Goal: Task Accomplishment & Management: Complete application form

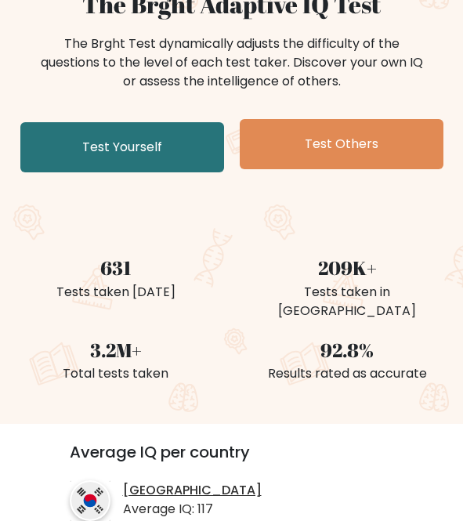
scroll to position [157, 0]
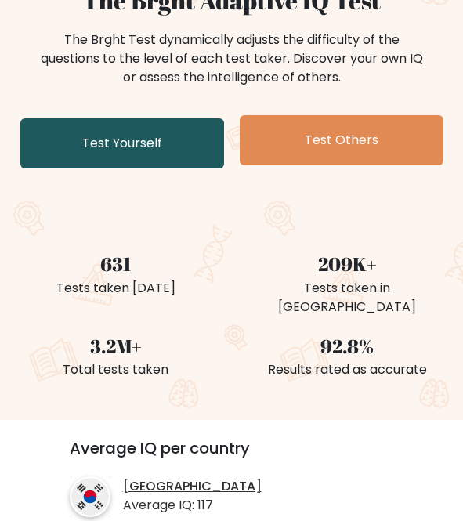
click at [168, 151] on link "Test Yourself" at bounding box center [122, 143] width 204 height 50
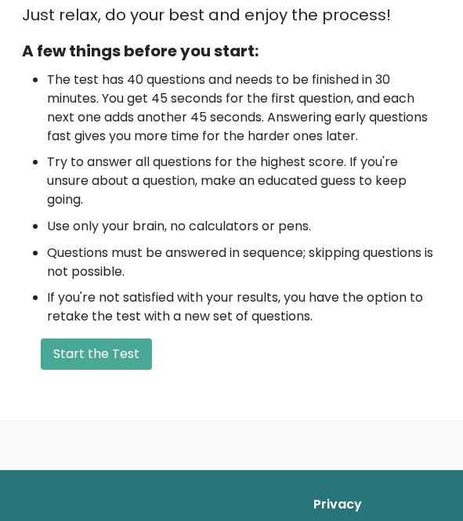
scroll to position [548, 0]
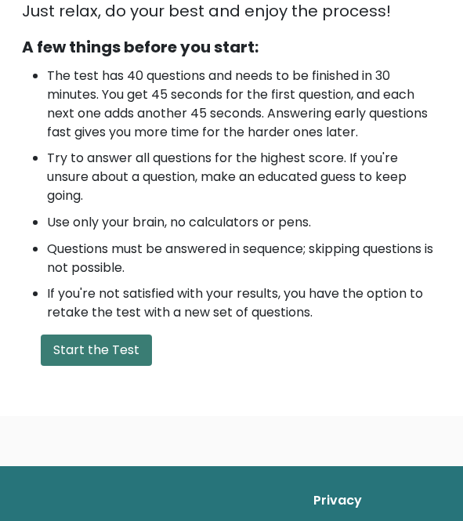
click at [95, 348] on button "Start the Test" at bounding box center [96, 349] width 111 height 31
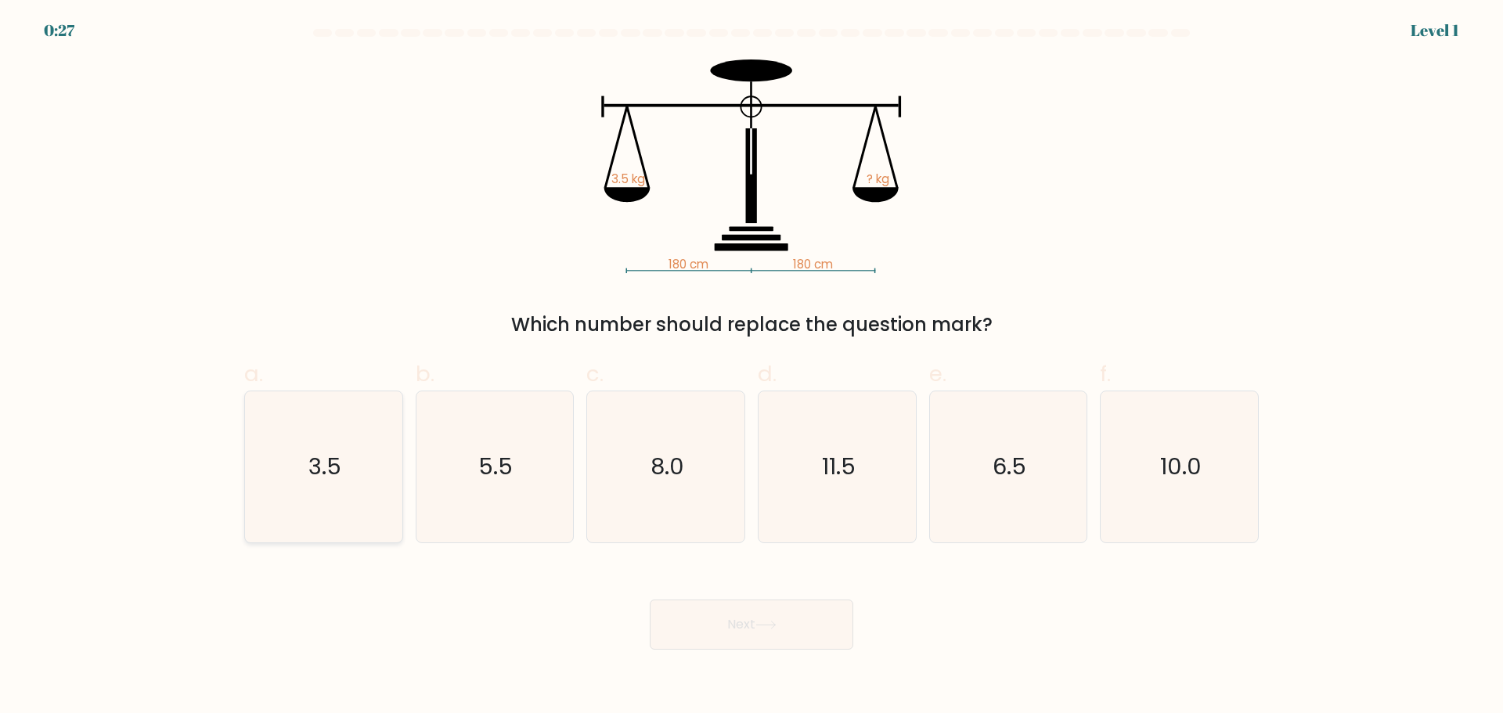
click at [277, 434] on icon "3.5" at bounding box center [323, 466] width 151 height 151
click at [474, 367] on input "a. 3.5" at bounding box center [752, 362] width 1 height 10
radio input "true"
click at [474, 520] on button "Next" at bounding box center [752, 625] width 204 height 50
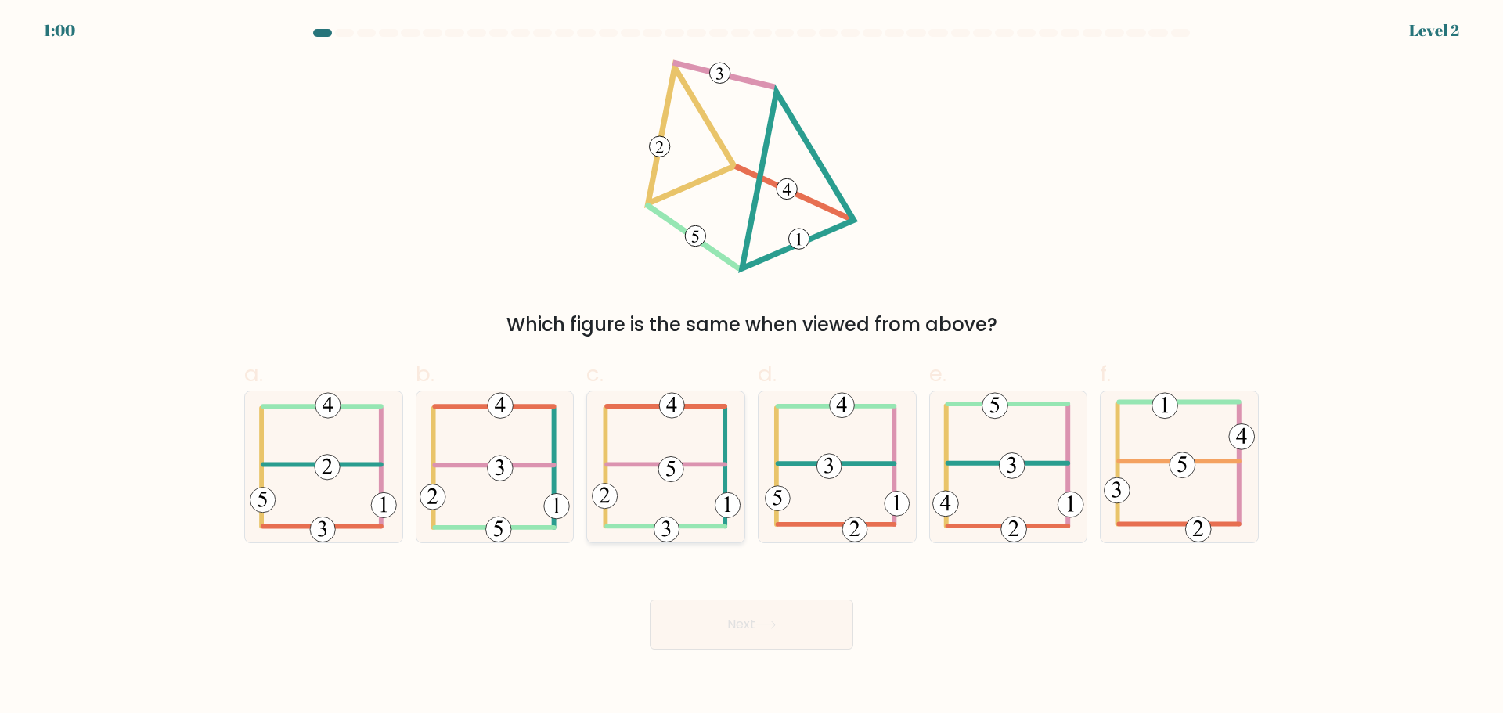
click at [474, 485] on icon at bounding box center [666, 466] width 149 height 151
click at [474, 367] on input "c." at bounding box center [752, 362] width 1 height 10
radio input "true"
click at [474, 520] on button "Next" at bounding box center [752, 625] width 204 height 50
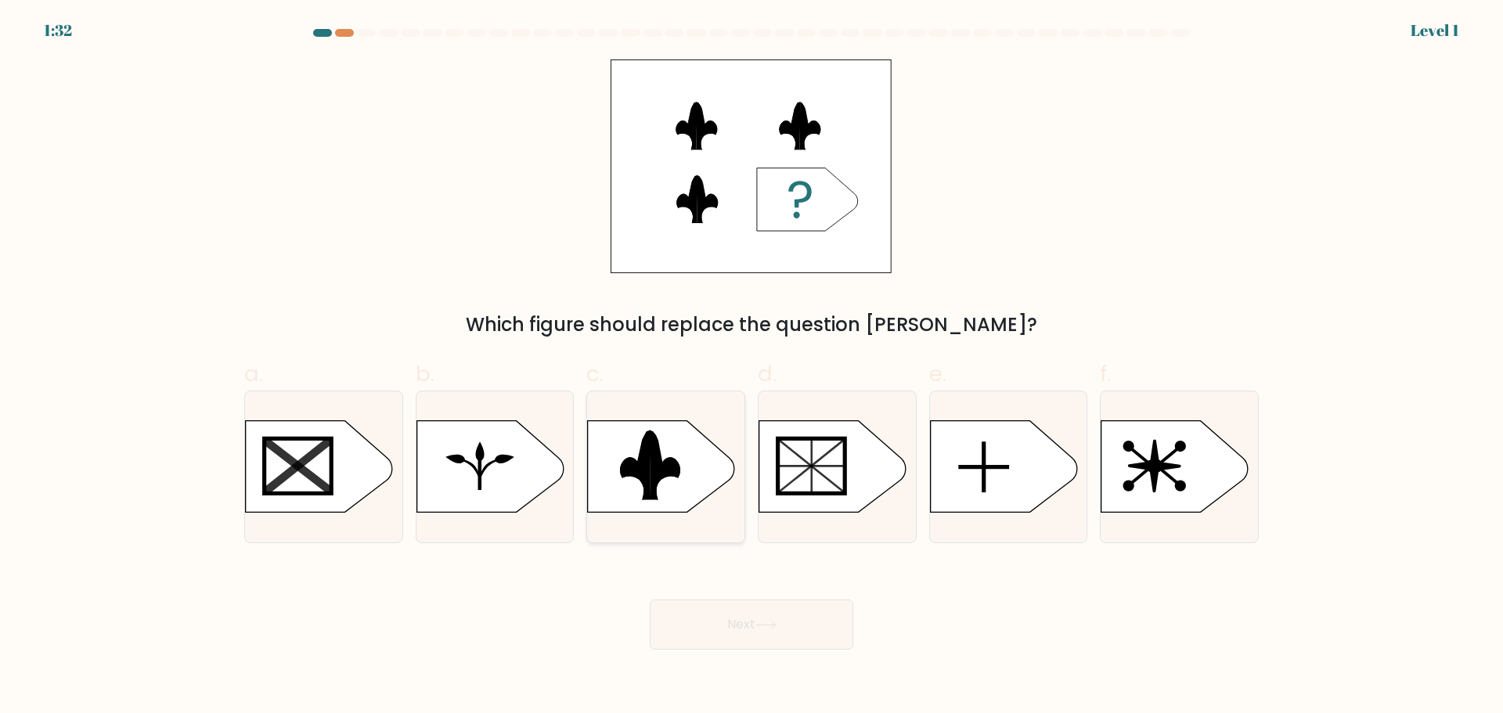
click at [474, 518] on div at bounding box center [665, 467] width 159 height 153
click at [474, 367] on input "c." at bounding box center [752, 362] width 1 height 10
radio input "true"
click at [474, 520] on button "Next" at bounding box center [752, 625] width 204 height 50
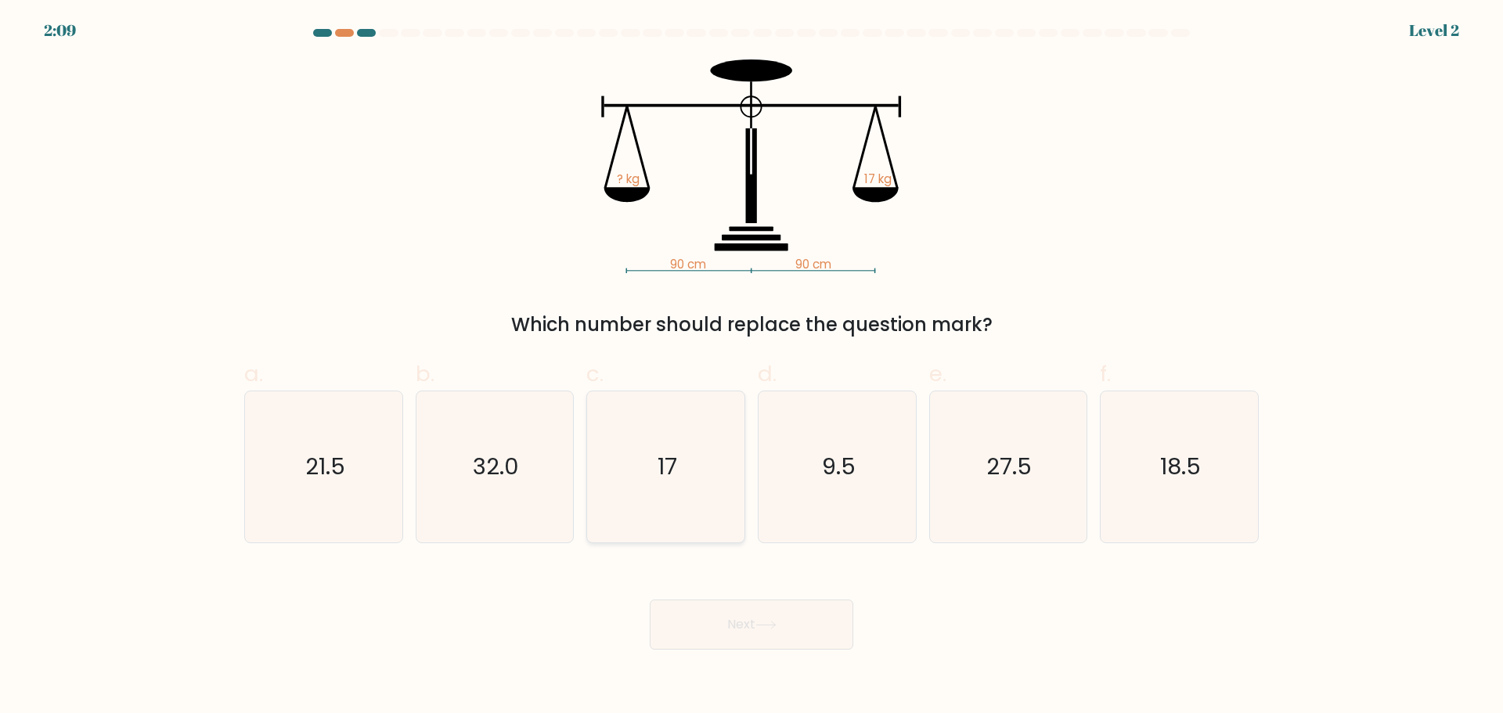
click at [474, 520] on icon "17" at bounding box center [665, 466] width 151 height 151
click at [474, 367] on input "c. 17" at bounding box center [752, 362] width 1 height 10
radio input "true"
click at [474, 520] on button "Next" at bounding box center [752, 625] width 204 height 50
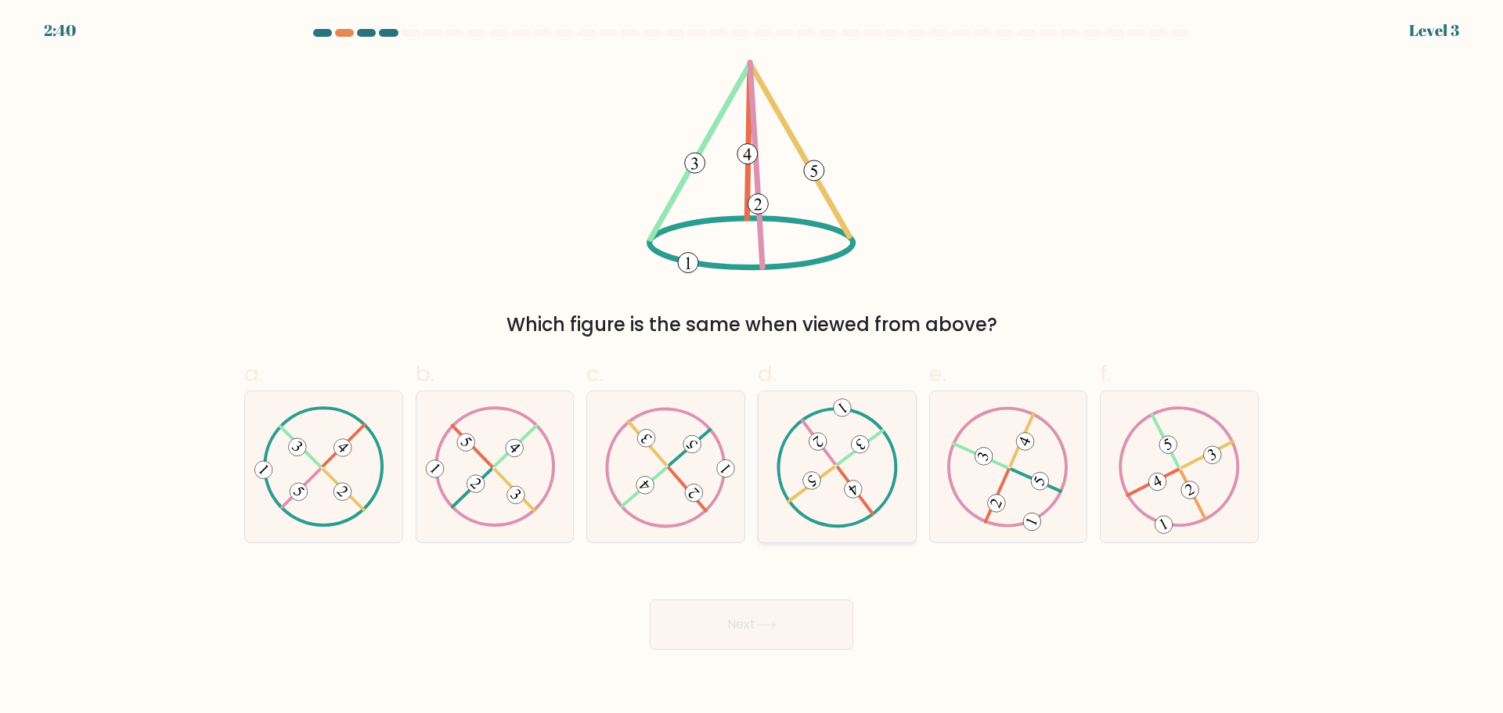
click at [474, 503] on icon at bounding box center [837, 466] width 122 height 121
click at [474, 367] on input "d." at bounding box center [752, 362] width 1 height 10
radio input "true"
click at [474, 520] on button "Next" at bounding box center [752, 625] width 204 height 50
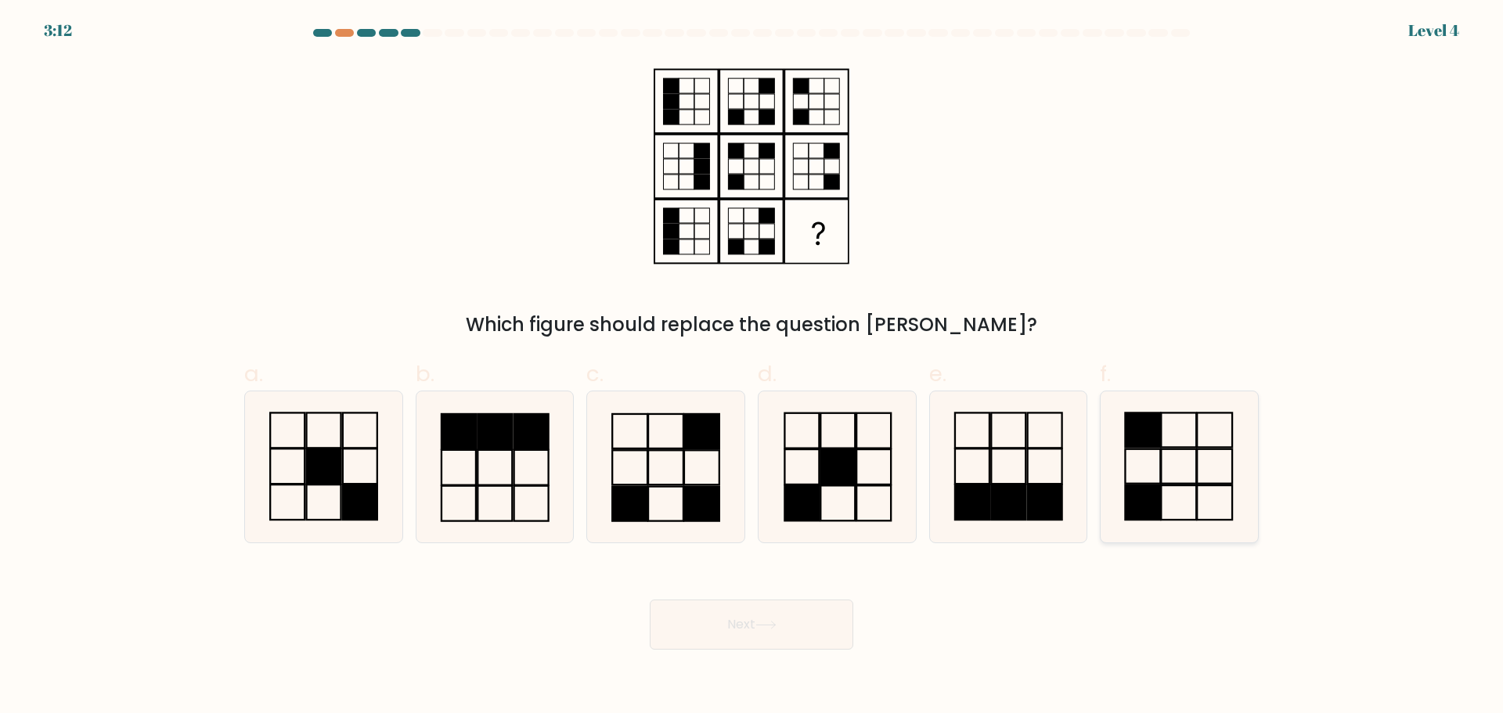
click at [474, 431] on icon at bounding box center [1179, 466] width 151 height 151
click at [474, 367] on input "f." at bounding box center [752, 362] width 1 height 10
radio input "true"
click at [474, 520] on button "Next" at bounding box center [752, 625] width 204 height 50
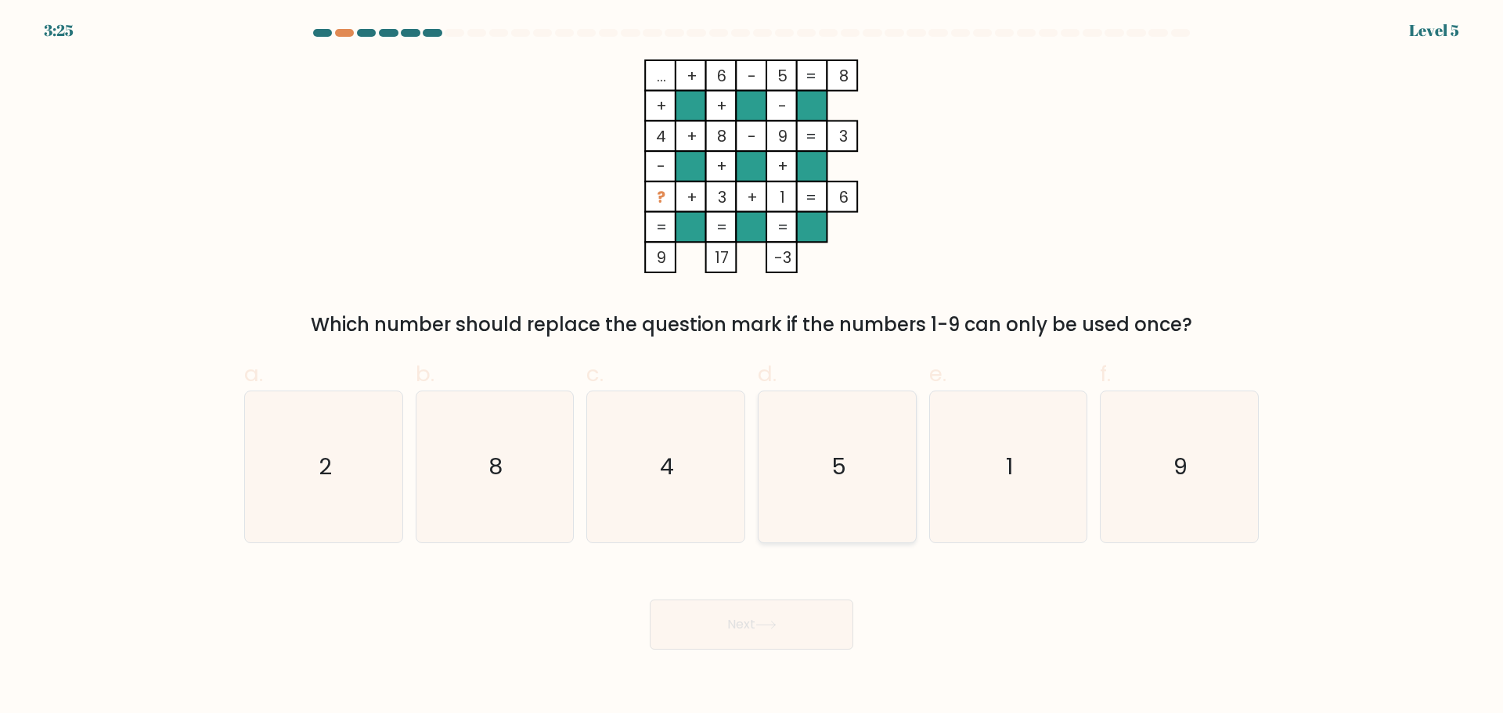
click at [474, 469] on icon "5" at bounding box center [837, 466] width 151 height 151
click at [474, 367] on input "d. 5" at bounding box center [752, 362] width 1 height 10
radio input "true"
click at [474, 520] on button "Next" at bounding box center [752, 625] width 204 height 50
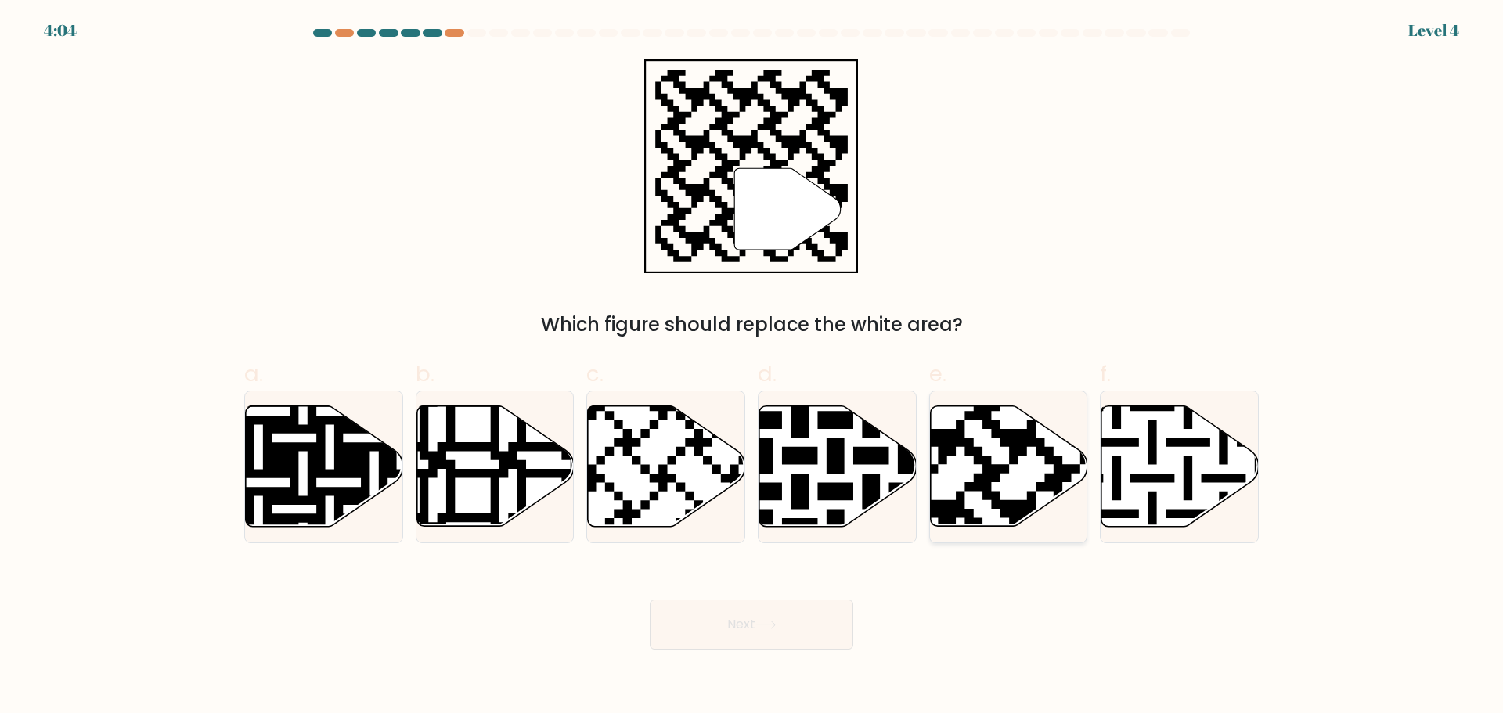
click at [474, 485] on icon at bounding box center [1008, 466] width 157 height 121
click at [474, 367] on input "e." at bounding box center [752, 362] width 1 height 10
radio input "true"
click at [474, 520] on button "Next" at bounding box center [752, 625] width 204 height 50
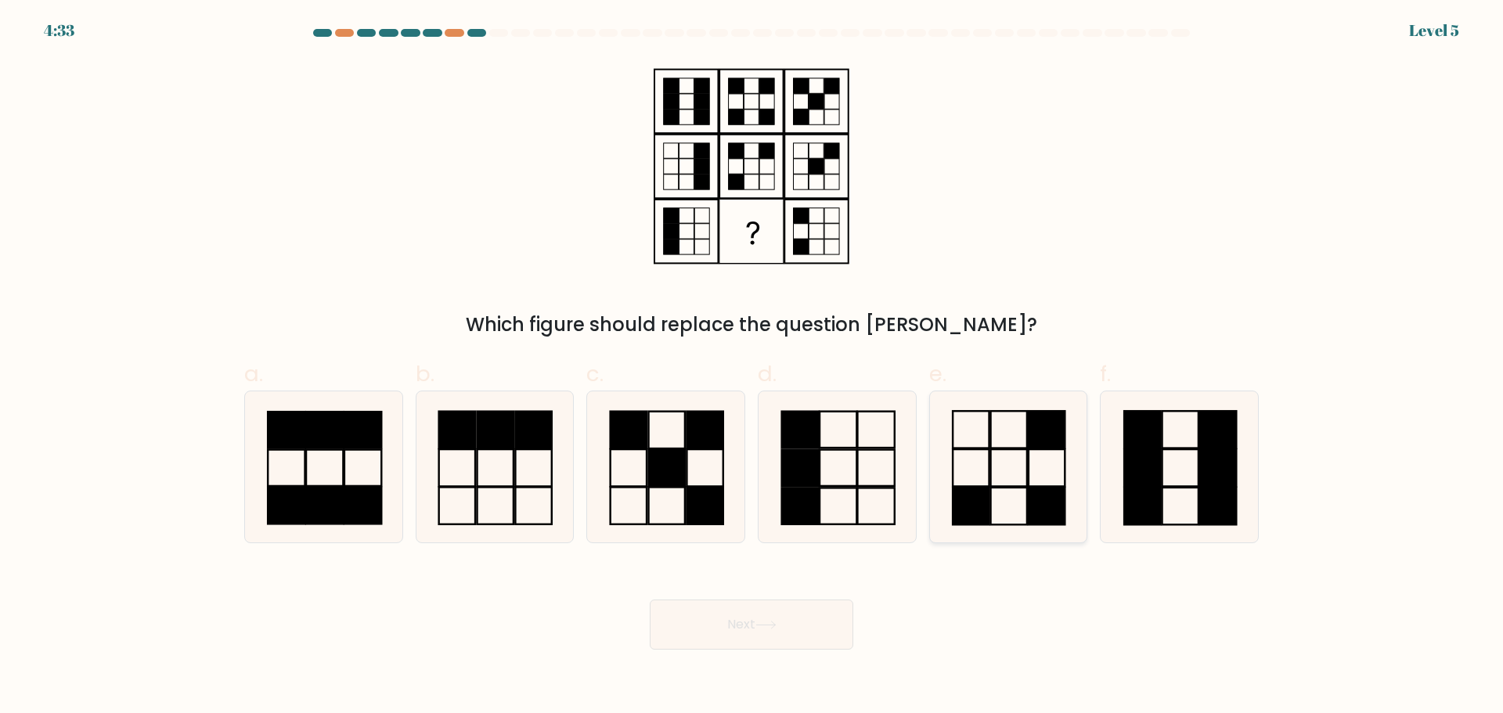
click at [474, 520] on rect at bounding box center [1047, 506] width 36 height 37
click at [474, 367] on input "e." at bounding box center [752, 362] width 1 height 10
radio input "true"
click at [474, 520] on button "Next" at bounding box center [752, 625] width 204 height 50
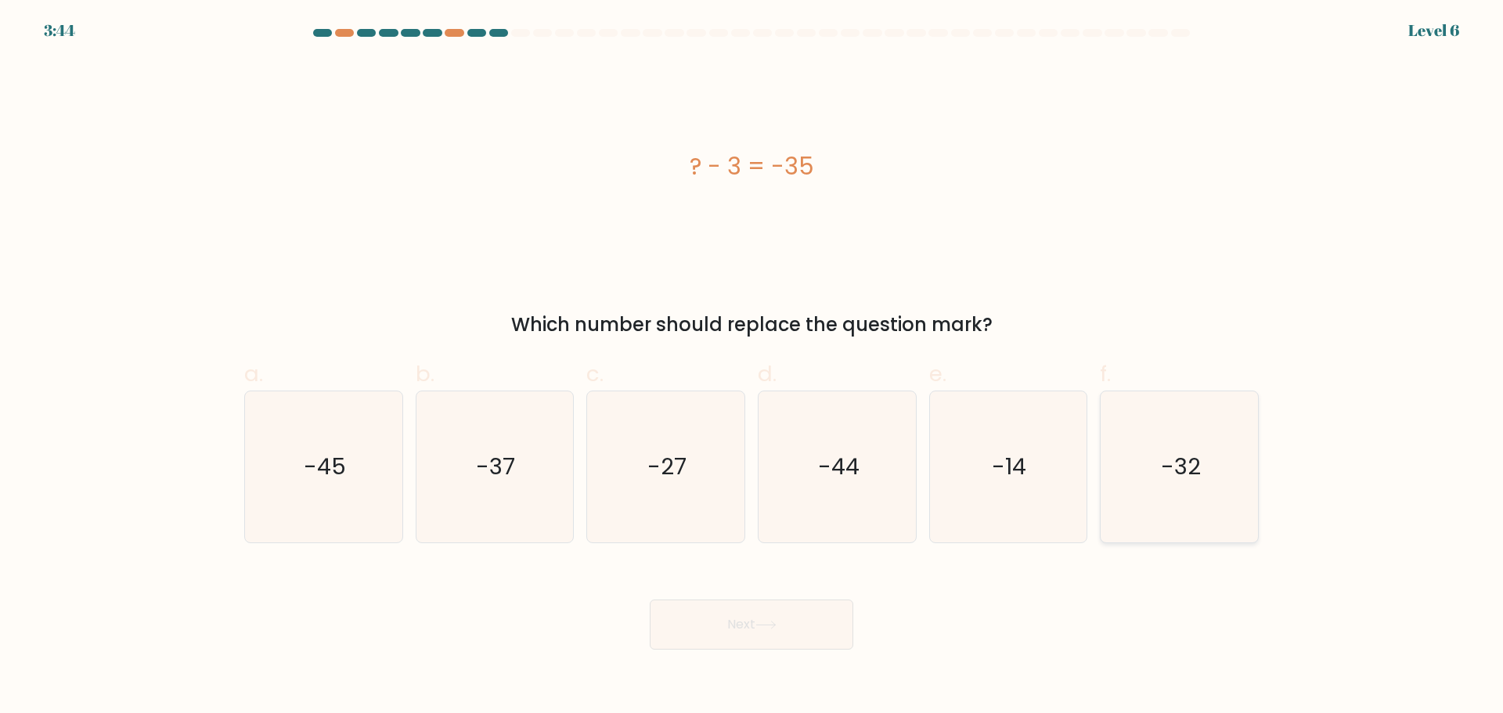
drag, startPoint x: 1246, startPoint y: 501, endPoint x: 1236, endPoint y: 507, distance: 12.0
click at [474, 501] on icon "-32" at bounding box center [1179, 466] width 151 height 151
click at [474, 367] on input "f. -32" at bounding box center [752, 362] width 1 height 10
radio input "true"
click at [474, 520] on button "Next" at bounding box center [752, 625] width 204 height 50
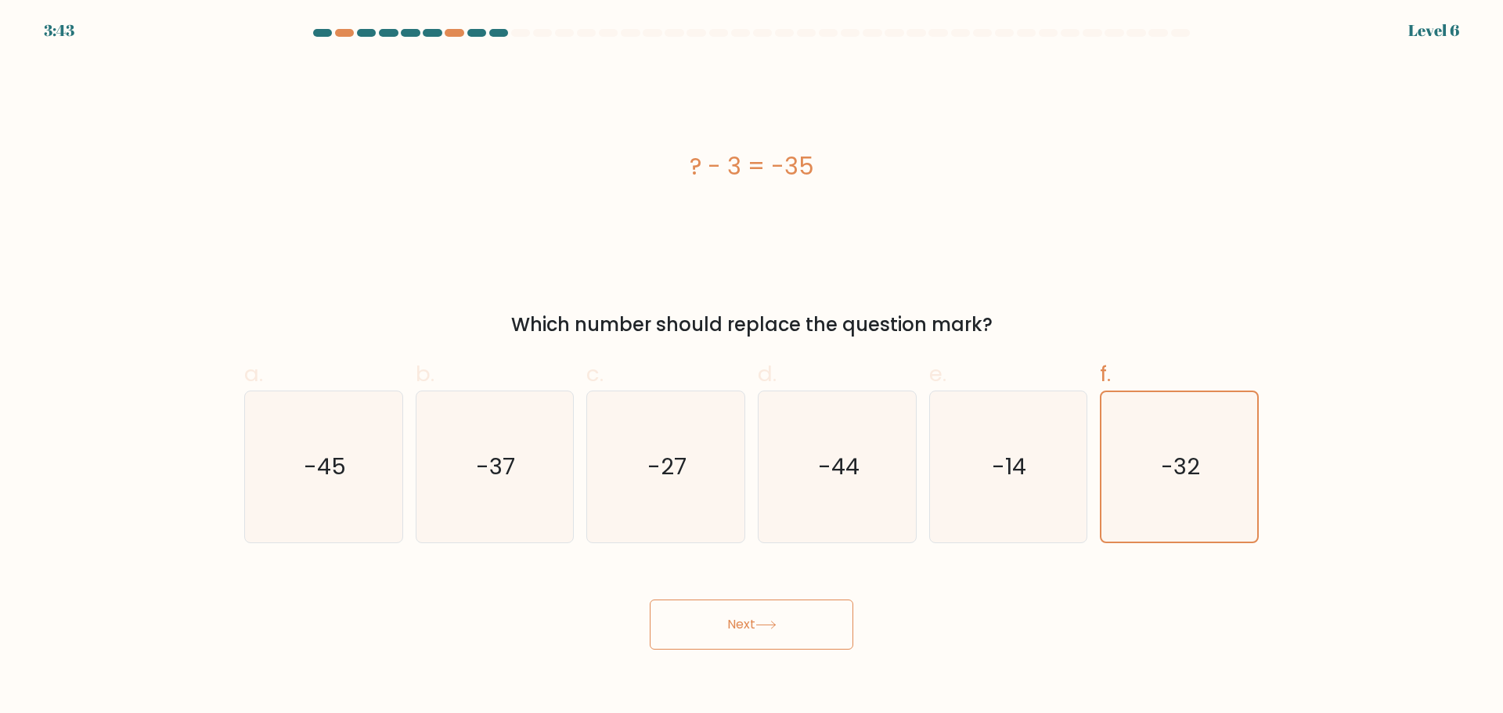
click at [474, 520] on button "Next" at bounding box center [752, 625] width 204 height 50
